Goal: Information Seeking & Learning: Learn about a topic

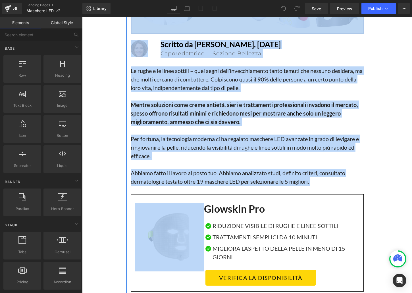
scroll to position [223, 0]
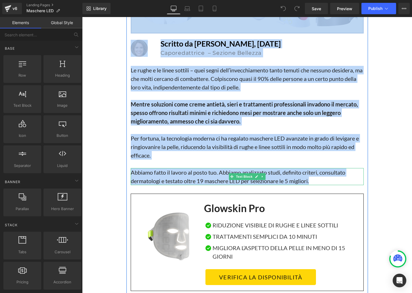
drag, startPoint x: 118, startPoint y: 32, endPoint x: 336, endPoint y: 181, distance: 264.2
copy div "Le 5 Migliori Maschere LED per una Pelle Radiosa, Approvate dai Dermatologi e A…"
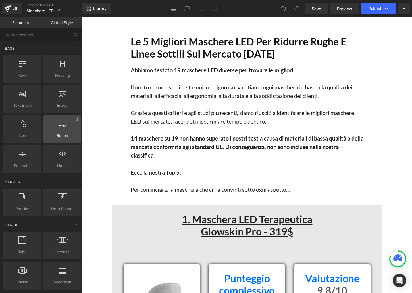
scroll to position [489, 0]
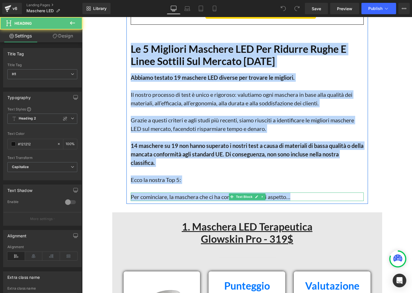
drag, startPoint x: 132, startPoint y: 49, endPoint x: 296, endPoint y: 198, distance: 221.9
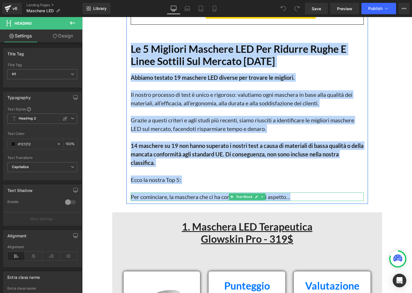
copy div "Le 5 Migliori Maschere LED per Ridurre Rughe e Linee Sottili sul Mercato Oggi H…"
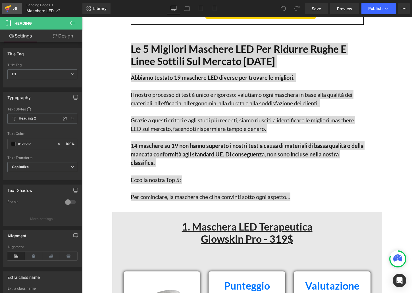
click at [11, 12] on icon at bounding box center [8, 8] width 7 height 14
